Goal: Use online tool/utility: Utilize a website feature to perform a specific function

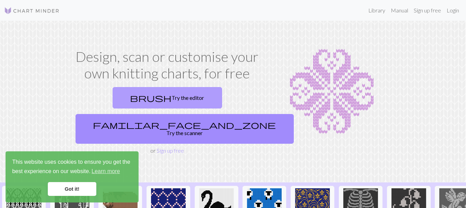
click at [117, 104] on link "brush Try the editor" at bounding box center [167, 97] width 109 height 21
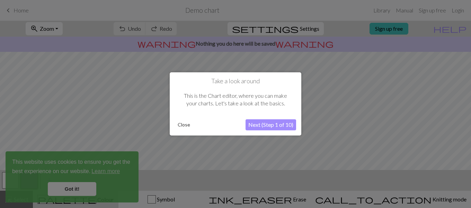
click at [278, 125] on button "Next (Step 1 of 10)" at bounding box center [270, 125] width 51 height 11
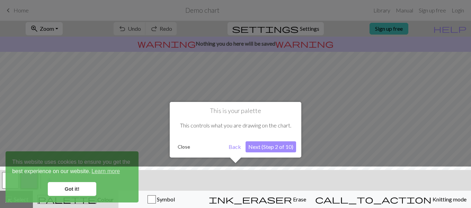
click at [261, 150] on button "Next (Step 2 of 10)" at bounding box center [270, 147] width 51 height 11
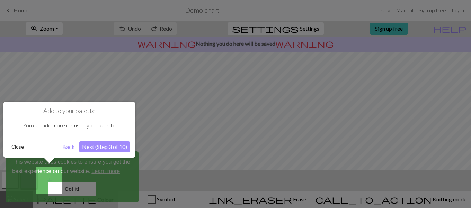
click at [98, 150] on button "Next (Step 3 of 10)" at bounding box center [104, 147] width 51 height 11
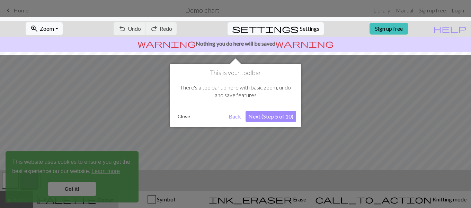
click at [277, 116] on button "Next (Step 5 of 10)" at bounding box center [270, 116] width 51 height 11
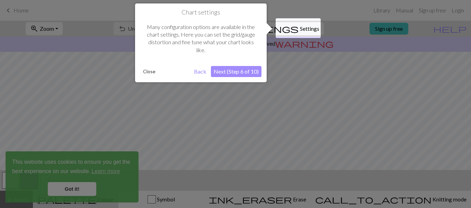
click at [245, 71] on button "Next (Step 6 of 10)" at bounding box center [236, 71] width 51 height 11
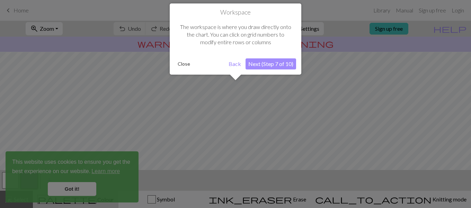
scroll to position [41, 0]
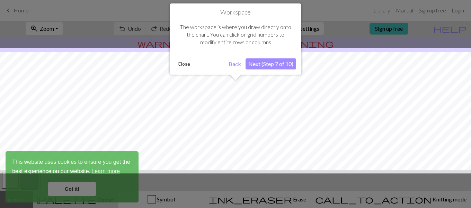
click at [277, 62] on button "Next (Step 7 of 10)" at bounding box center [270, 64] width 51 height 11
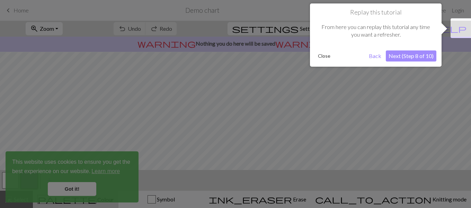
click at [400, 59] on button "Next (Step 8 of 10)" at bounding box center [411, 56] width 51 height 11
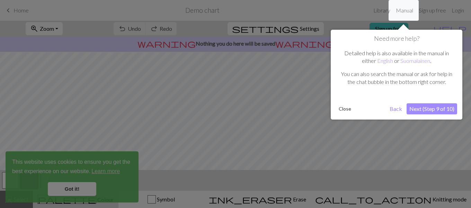
click at [422, 109] on button "Next (Step 9 of 10)" at bounding box center [431, 109] width 51 height 11
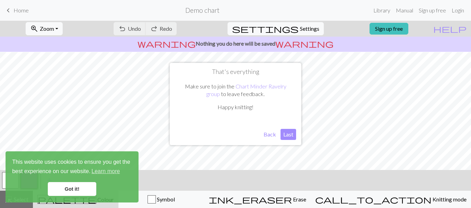
click at [287, 135] on button "Last" at bounding box center [288, 134] width 16 height 11
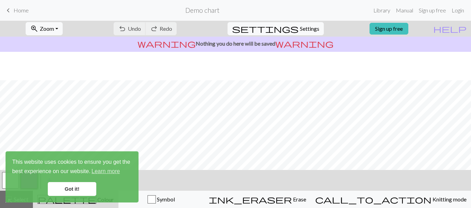
scroll to position [139, 0]
click at [77, 187] on link "Got it!" at bounding box center [72, 189] width 48 height 14
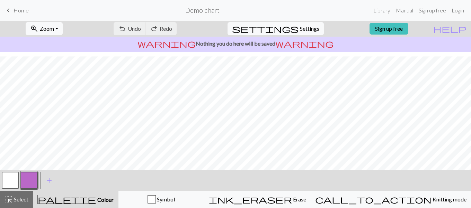
click at [10, 183] on button "button" at bounding box center [10, 180] width 17 height 17
click at [10, 183] on div "Edit colour Name MC Use advanced picker workspace_premium Become a Pro user to …" at bounding box center [235, 104] width 471 height 208
click at [96, 198] on span "Colour" at bounding box center [104, 200] width 17 height 7
click at [79, 199] on span "palette" at bounding box center [67, 200] width 58 height 10
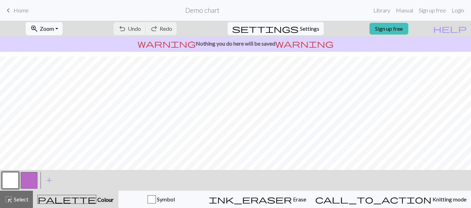
click at [79, 199] on span "palette" at bounding box center [67, 200] width 58 height 10
drag, startPoint x: 79, startPoint y: 200, endPoint x: 88, endPoint y: 204, distance: 9.6
click at [97, 203] on span "Colour" at bounding box center [104, 200] width 17 height 7
click at [96, 203] on span "Colour" at bounding box center [104, 200] width 17 height 7
click at [96, 199] on span "Colour" at bounding box center [104, 200] width 17 height 7
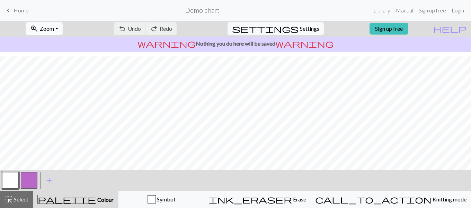
click at [63, 31] on button "zoom_in Zoom Zoom" at bounding box center [44, 28] width 37 height 13
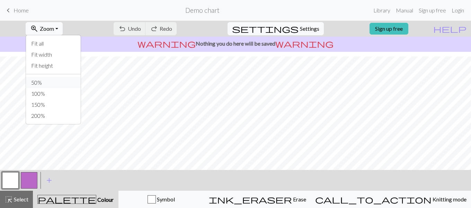
click at [69, 85] on button "50%" at bounding box center [53, 82] width 55 height 11
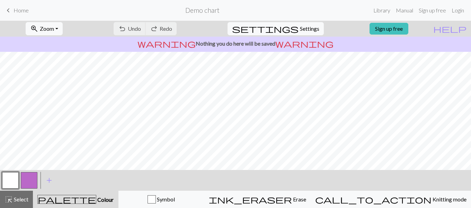
scroll to position [21, 0]
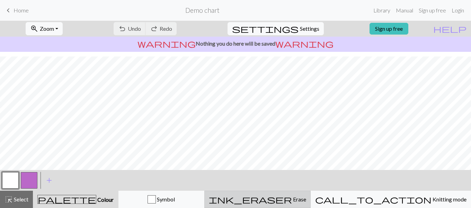
click at [306, 197] on span "Erase" at bounding box center [299, 199] width 14 height 7
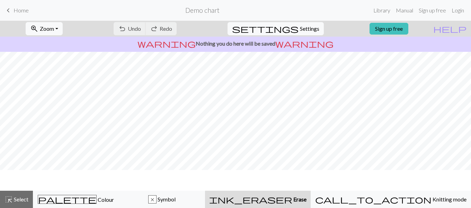
scroll to position [0, 0]
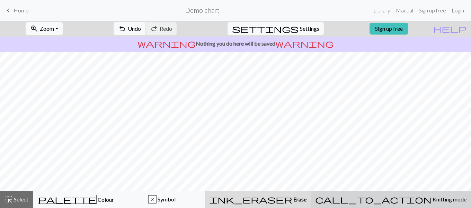
click at [431, 199] on span "Knitting mode" at bounding box center [448, 199] width 35 height 7
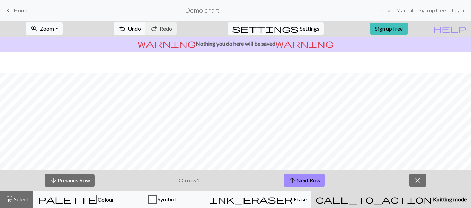
scroll to position [21, 0]
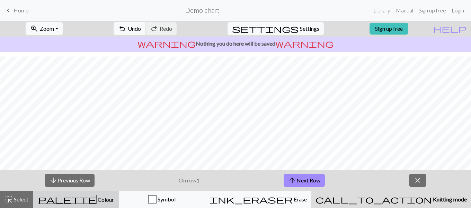
click at [84, 194] on button "palette Colour Colour" at bounding box center [76, 199] width 86 height 17
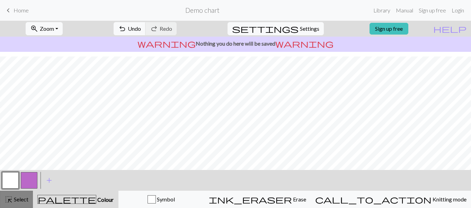
click at [14, 198] on span "Select" at bounding box center [21, 199] width 16 height 7
click at [14, 182] on button "button" at bounding box center [10, 180] width 17 height 17
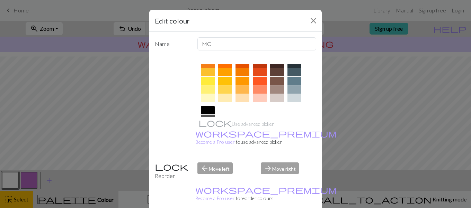
scroll to position [138, 0]
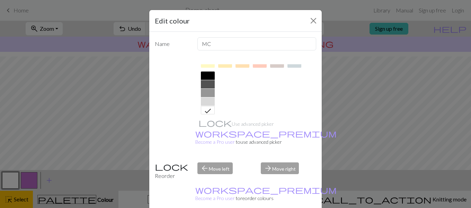
click at [203, 77] on div at bounding box center [208, 76] width 14 height 8
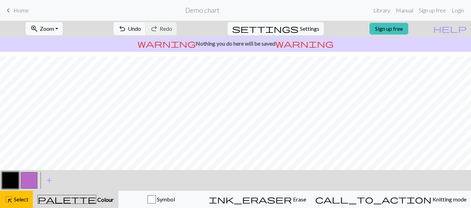
click at [33, 182] on button "button" at bounding box center [29, 180] width 17 height 17
click at [23, 202] on span "Select" at bounding box center [21, 199] width 16 height 7
click at [29, 182] on button "button" at bounding box center [29, 180] width 17 height 17
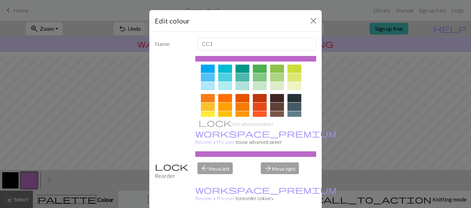
scroll to position [34, 0]
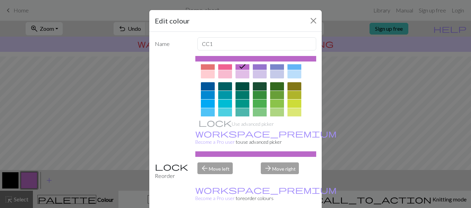
click at [290, 103] on div at bounding box center [294, 104] width 14 height 8
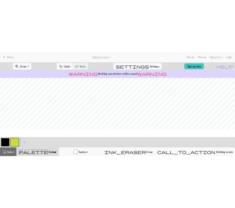
scroll to position [0, 0]
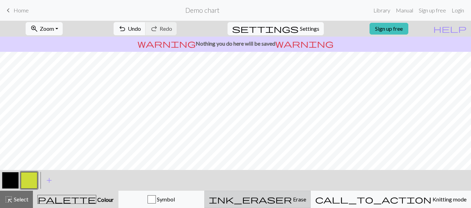
click at [306, 196] on span "Erase" at bounding box center [299, 199] width 14 height 7
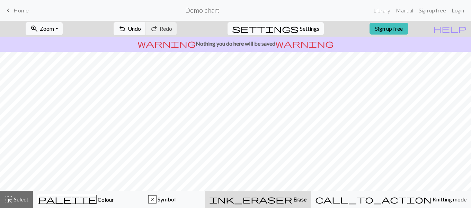
click at [300, 27] on span "Settings" at bounding box center [309, 29] width 19 height 8
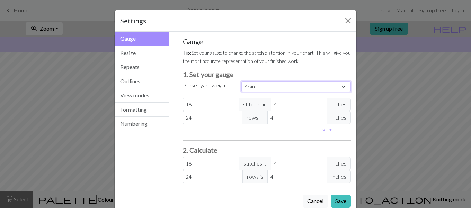
click at [301, 86] on select "Custom Square Lace Light Fingering Fingering Sport Double knit Worsted Aran Bul…" at bounding box center [295, 86] width 109 height 11
select select "worsted"
click at [241, 81] on select "Custom Square Lace Light Fingering Fingering Sport Double knit Worsted Aran Bul…" at bounding box center [295, 86] width 109 height 11
type input "20"
type input "26"
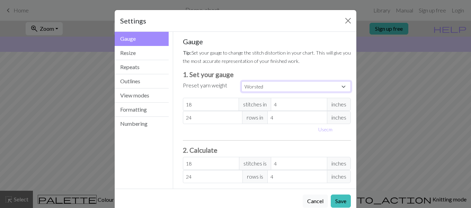
type input "20"
type input "26"
click at [335, 103] on span "inches" at bounding box center [339, 104] width 24 height 13
click at [335, 107] on span "inches" at bounding box center [339, 104] width 24 height 13
click at [324, 129] on button "Use cm" at bounding box center [325, 129] width 20 height 11
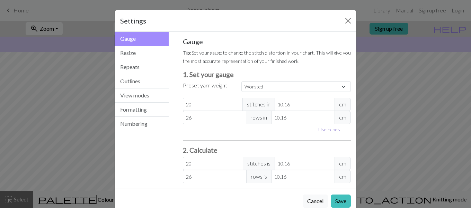
type input "10.16"
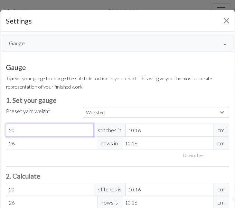
drag, startPoint x: 66, startPoint y: 130, endPoint x: 46, endPoint y: 126, distance: 20.2
click at [46, 126] on input "20" at bounding box center [50, 130] width 88 height 13
type input "19"
click at [87, 132] on input "19" at bounding box center [50, 130] width 88 height 13
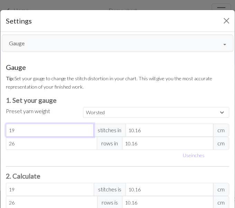
type input "18"
click at [87, 132] on input "18" at bounding box center [50, 130] width 88 height 13
type input "17"
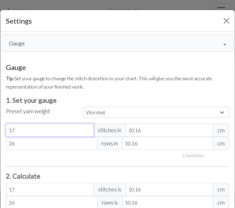
click at [87, 132] on input "17" at bounding box center [50, 130] width 88 height 13
type input "16"
click at [87, 132] on input "16" at bounding box center [50, 130] width 88 height 13
type input "15"
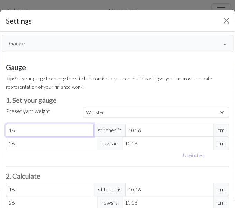
type input "15"
click at [87, 132] on input "15" at bounding box center [50, 130] width 88 height 13
type input "14"
click at [87, 132] on input "14" at bounding box center [50, 130] width 88 height 13
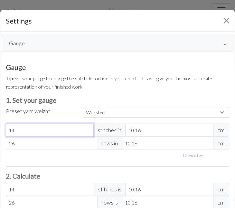
type input "13"
click at [87, 132] on input "13" at bounding box center [50, 130] width 88 height 13
type input "12"
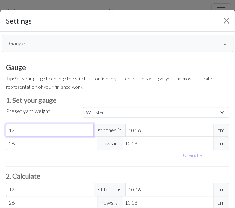
click at [87, 132] on input "12" at bounding box center [50, 130] width 88 height 13
type input "11"
click at [87, 132] on input "11" at bounding box center [50, 130] width 88 height 13
drag, startPoint x: 29, startPoint y: 133, endPoint x: -6, endPoint y: 130, distance: 35.4
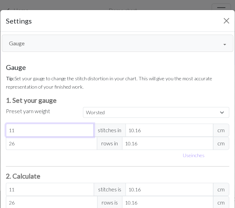
click at [0, 130] on html "This website uses cookies to ensure you get the best experience on our website.…" at bounding box center [117, 104] width 235 height 208
type input "4"
type input "4.2"
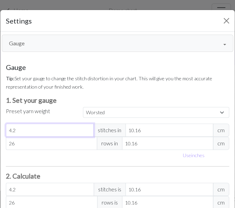
type input "4.25"
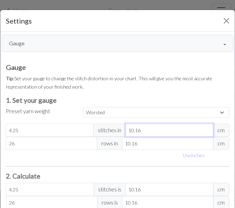
type input "2"
type input "21.59"
type input "2.5"
type input "17.27"
type input "2.5"
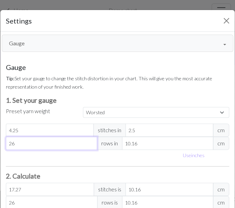
type input "7"
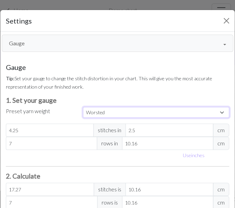
click at [111, 112] on select "Custom Square Lace Light Fingering Fingering Sport Double knit Worsted Aran Bul…" at bounding box center [156, 112] width 146 height 11
select select "worsted"
click at [83, 107] on select "Custom Square Lace Light Fingering Fingering Sport Double knit Worsted Aran Bul…" at bounding box center [156, 112] width 146 height 11
type input "20"
type input "10.16"
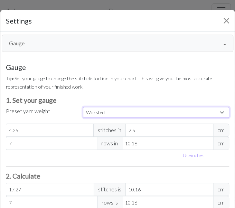
type input "26"
type input "20"
type input "26"
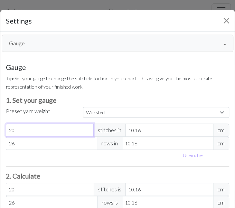
click at [34, 133] on input "20" at bounding box center [50, 130] width 88 height 13
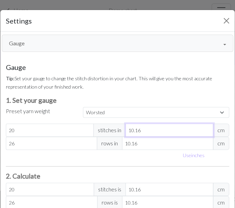
click at [146, 129] on input "10.16" at bounding box center [170, 130] width 88 height 13
drag, startPoint x: 145, startPoint y: 131, endPoint x: 132, endPoint y: 128, distance: 13.9
click at [132, 128] on input "10.16" at bounding box center [170, 130] width 88 height 13
type input "10"
type input "20.32"
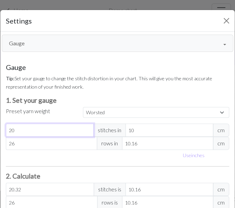
click at [44, 129] on input "20" at bounding box center [50, 130] width 88 height 13
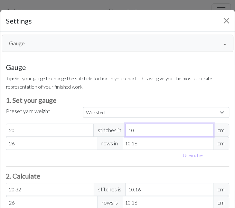
click at [138, 131] on input "10" at bounding box center [170, 130] width 88 height 13
type input "10.1"
type input "20.12"
type input "10.16"
type input "20"
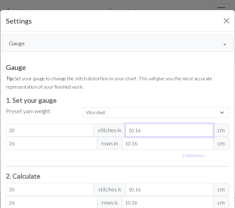
type input "10.16"
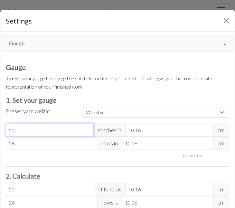
click at [61, 133] on input "20" at bounding box center [50, 130] width 88 height 13
type input "2"
type input "0"
type input "1"
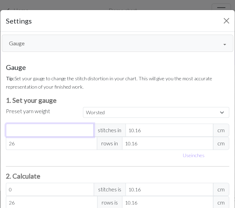
type input "1"
type input "17"
click at [64, 144] on input "26" at bounding box center [51, 143] width 91 height 13
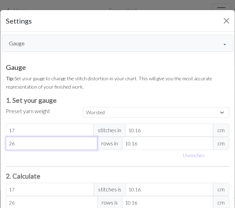
type input "2"
type input "0"
type input "2"
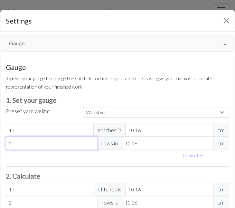
type input "28"
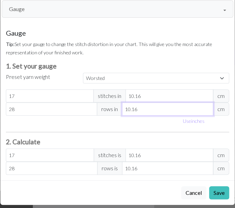
scroll to position [39, 0]
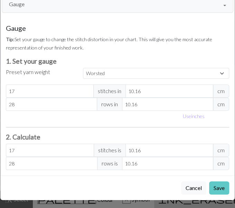
click at [219, 186] on button "Save" at bounding box center [219, 187] width 20 height 13
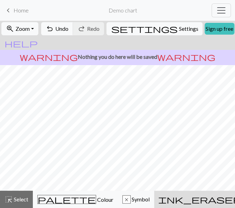
scroll to position [0, 0]
